Goal: Information Seeking & Learning: Compare options

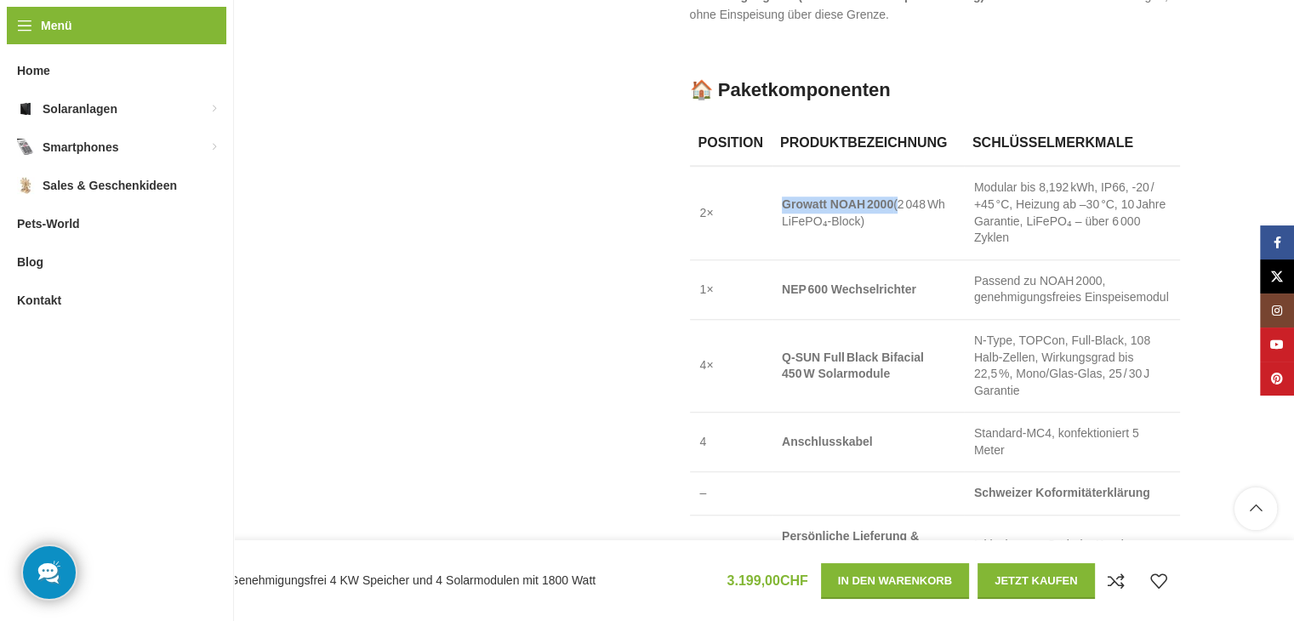
drag, startPoint x: 779, startPoint y: 182, endPoint x: 897, endPoint y: 174, distance: 117.7
click at [897, 174] on td "Growatt NOAH 2000 (2 048 Wh LiFePO₄‑Block)" at bounding box center [868, 213] width 192 height 94
copy span "Growatt NOAH 2000"
drag, startPoint x: 783, startPoint y: 266, endPoint x: 830, endPoint y: 263, distance: 47.8
click at [830, 282] on strong "NEP 600 Wechselrichter" at bounding box center [849, 289] width 134 height 14
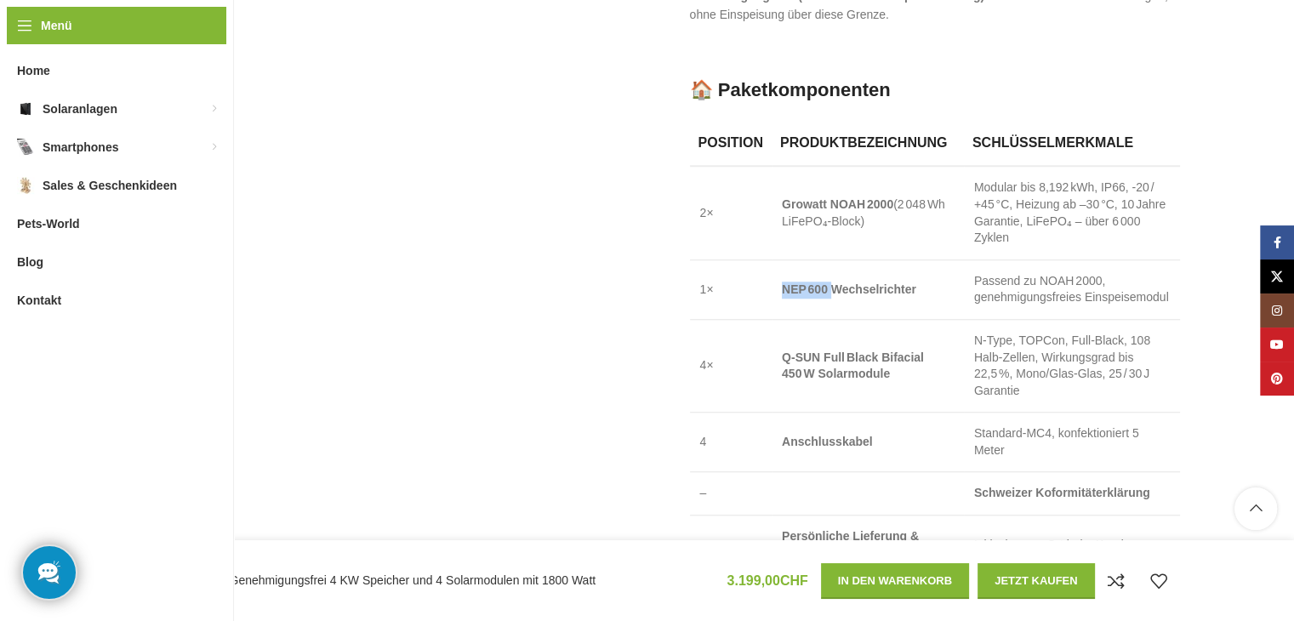
copy strong "NEP 600"
drag, startPoint x: 781, startPoint y: 337, endPoint x: 898, endPoint y: 354, distance: 117.8
click at [898, 354] on td "Q-SUN Full Black Bifacial 450 W Solarmodule" at bounding box center [868, 365] width 192 height 93
copy strong "Q-SUN Full Black Bifacial 450 W Solarmodule"
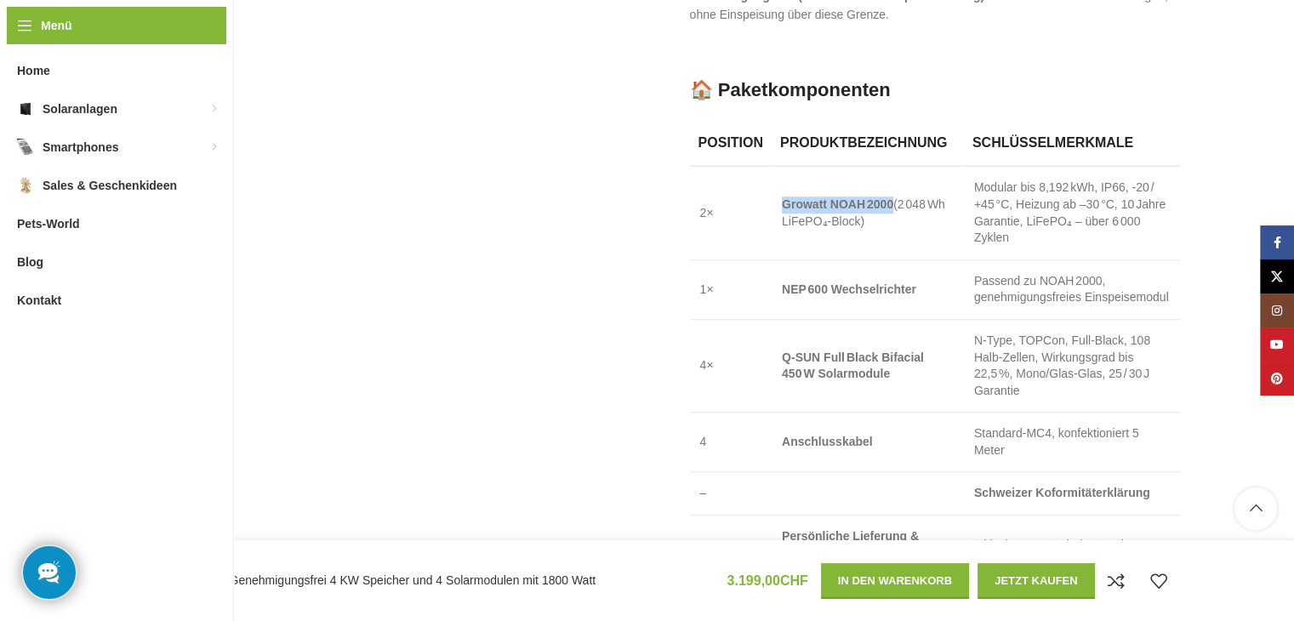
drag, startPoint x: 777, startPoint y: 183, endPoint x: 892, endPoint y: 185, distance: 114.9
click at [892, 185] on td "Growatt NOAH 2000 (2 048 Wh LiFePO₄‑Block)" at bounding box center [868, 213] width 192 height 94
copy strong "Growatt NOAH 2000"
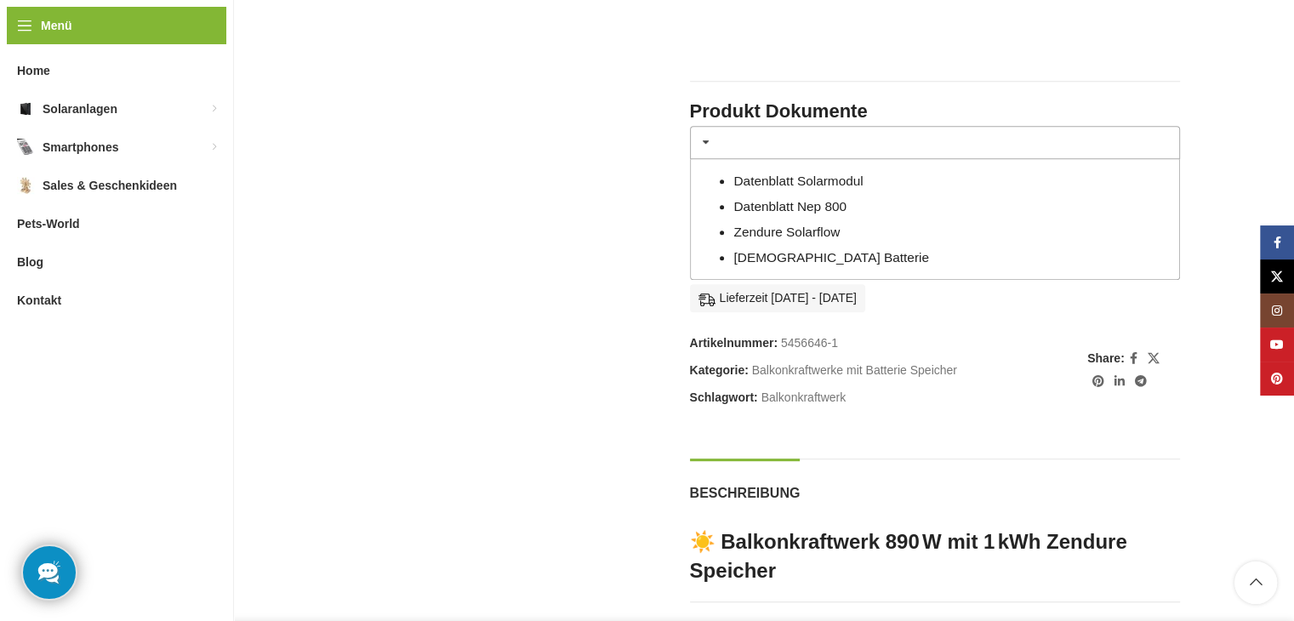
scroll to position [936, 0]
